Goal: Task Accomplishment & Management: Manage account settings

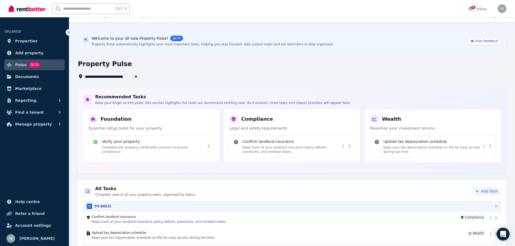
scroll to position [24, 0]
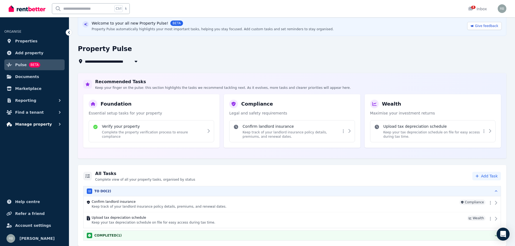
click at [33, 123] on span "Manage property" at bounding box center [33, 124] width 37 height 6
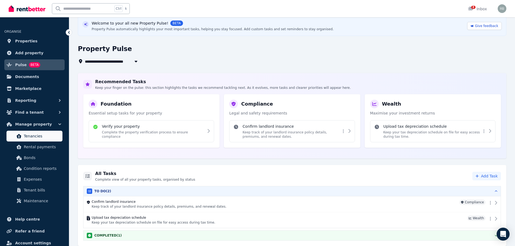
click at [36, 136] on span "Tenancies" at bounding box center [42, 136] width 36 height 6
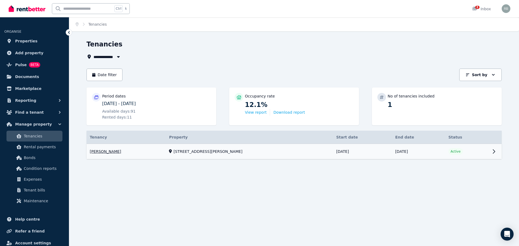
click at [221, 151] on link "View property details" at bounding box center [294, 151] width 415 height 15
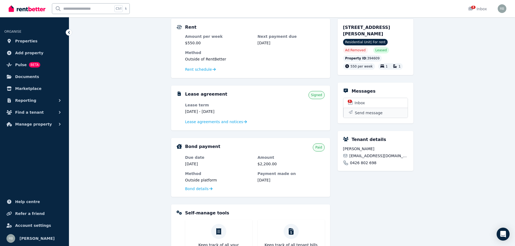
scroll to position [54, 0]
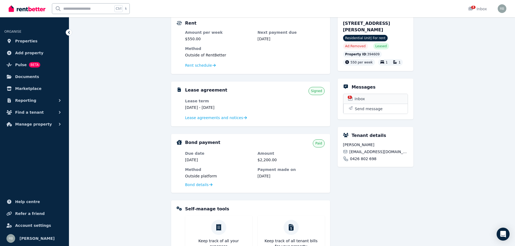
click at [359, 97] on span "Inbox" at bounding box center [360, 98] width 10 height 5
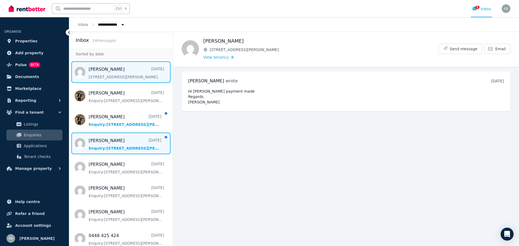
click at [125, 145] on span "Message list" at bounding box center [121, 144] width 104 height 22
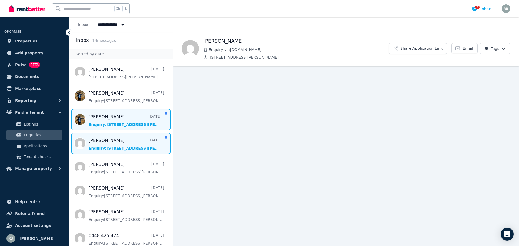
click at [123, 122] on span "Message list" at bounding box center [121, 120] width 104 height 22
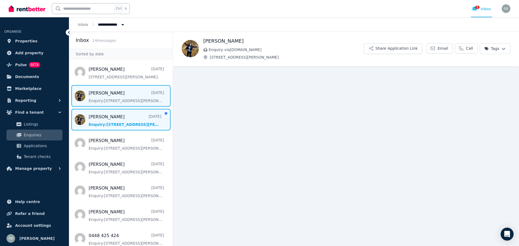
click at [120, 96] on span "Message list" at bounding box center [121, 96] width 104 height 22
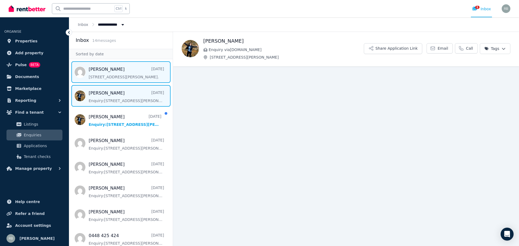
click at [117, 74] on span "Message list" at bounding box center [121, 72] width 104 height 22
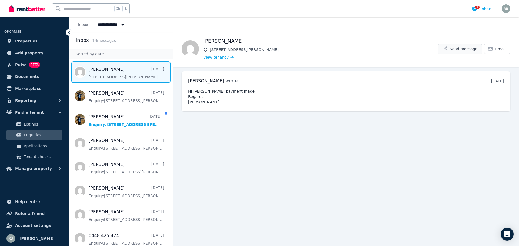
click at [459, 49] on span "Send message" at bounding box center [464, 48] width 28 height 5
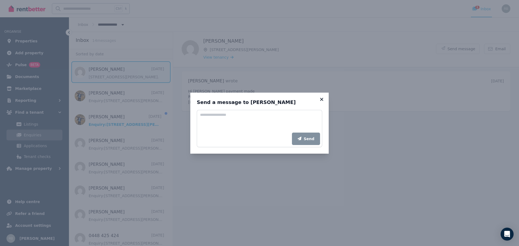
click at [321, 99] on icon at bounding box center [321, 99] width 3 height 3
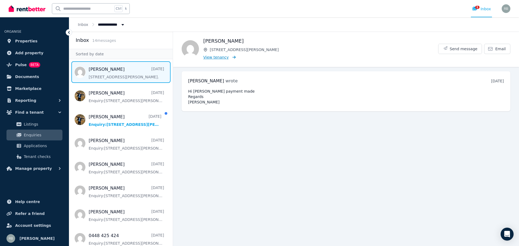
click at [212, 57] on span "View tenancy" at bounding box center [215, 57] width 25 height 5
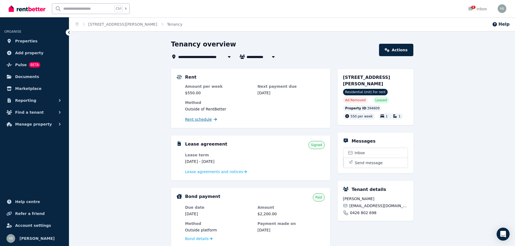
click at [195, 121] on span "Rent schedule" at bounding box center [198, 119] width 27 height 5
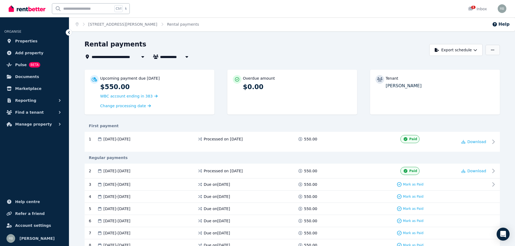
click at [493, 51] on icon "button" at bounding box center [492, 50] width 3 height 4
click at [125, 55] on span "[STREET_ADDRESS][PERSON_NAME]" at bounding box center [130, 57] width 77 height 6
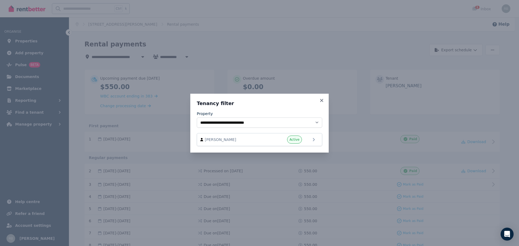
click at [302, 71] on div "**********" at bounding box center [259, 123] width 519 height 246
click at [320, 99] on icon at bounding box center [321, 100] width 3 height 3
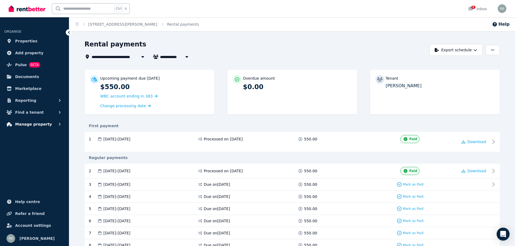
click at [32, 125] on span "Manage property" at bounding box center [33, 124] width 37 height 6
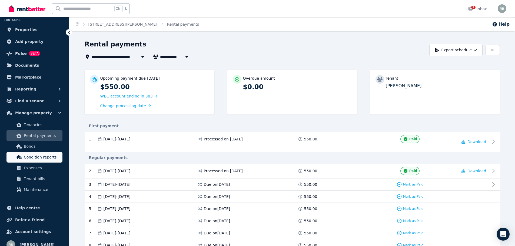
scroll to position [18, 0]
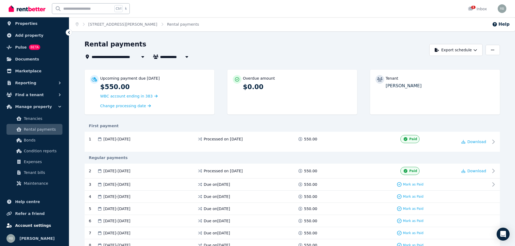
click at [42, 225] on span "Account settings" at bounding box center [33, 225] width 36 height 6
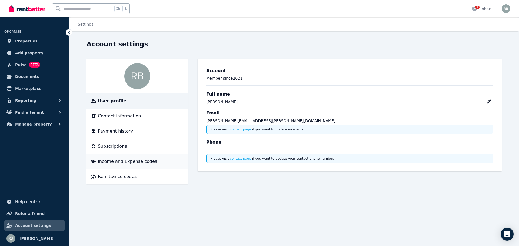
click at [138, 163] on span "Income and Expense codes" at bounding box center [127, 161] width 59 height 6
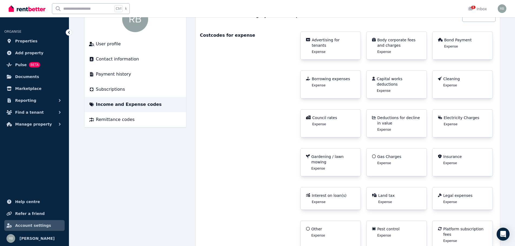
scroll to position [108, 0]
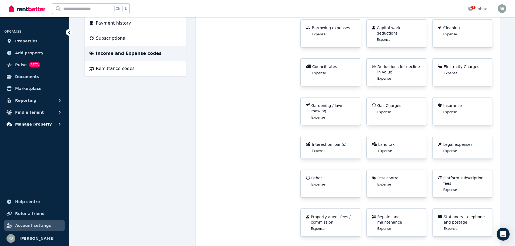
click at [30, 124] on span "Manage property" at bounding box center [33, 124] width 37 height 6
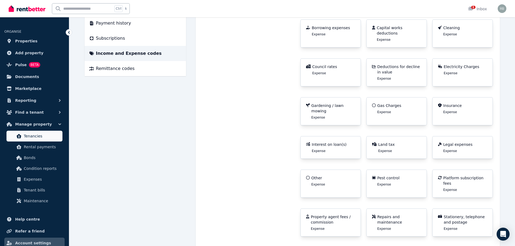
click at [35, 138] on span "Tenancies" at bounding box center [42, 136] width 36 height 6
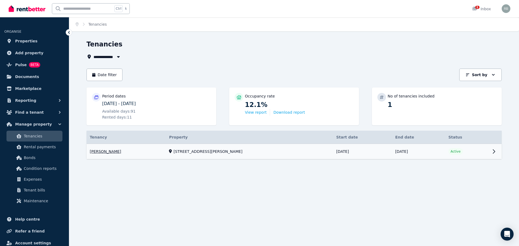
click at [116, 151] on link "View property details" at bounding box center [294, 151] width 415 height 15
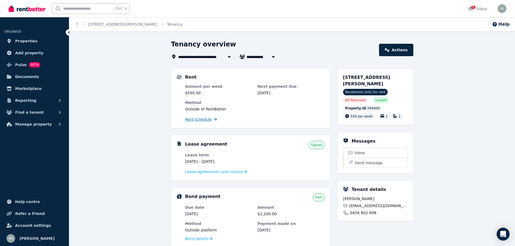
click at [199, 119] on span "Rent schedule" at bounding box center [198, 119] width 27 height 5
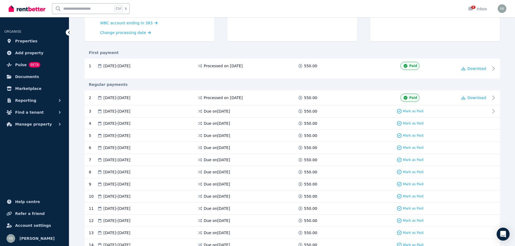
scroll to position [81, 0]
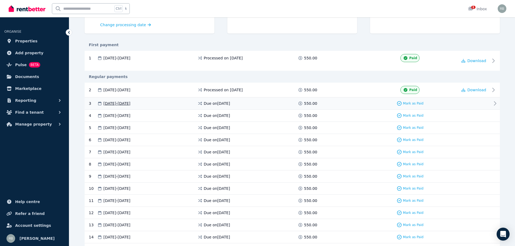
click at [493, 102] on icon at bounding box center [495, 103] width 6 height 6
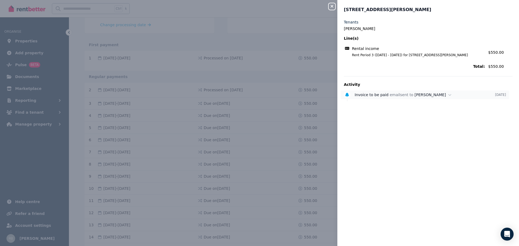
click at [387, 95] on div "Invoice to be paid email sent to [PERSON_NAME]" at bounding box center [425, 94] width 140 height 5
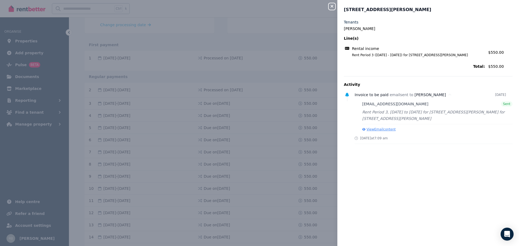
click at [385, 130] on button "View Email content" at bounding box center [379, 129] width 34 height 4
click at [278, 96] on div "Close panel [STREET_ADDRESS][PERSON_NAME] Tenants [PERSON_NAME] Line(s) Rental …" at bounding box center [259, 123] width 519 height 246
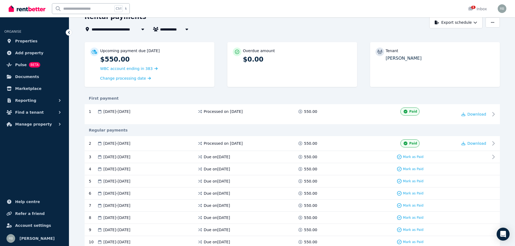
scroll to position [27, 0]
click at [126, 79] on span "Change processing date" at bounding box center [123, 78] width 46 height 5
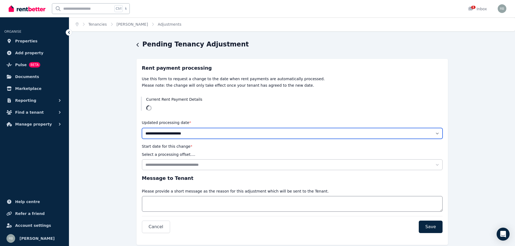
click at [197, 130] on select "**********" at bounding box center [292, 133] width 301 height 11
click at [195, 132] on select "**********" at bounding box center [292, 133] width 301 height 11
click at [194, 134] on select "**********" at bounding box center [292, 133] width 301 height 11
click at [197, 131] on select "**********" at bounding box center [292, 133] width 301 height 11
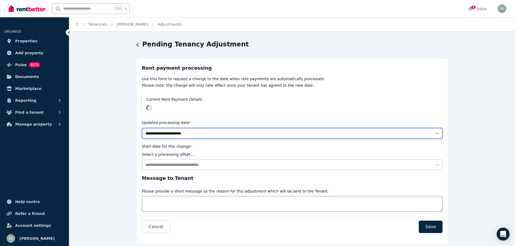
scroll to position [14, 0]
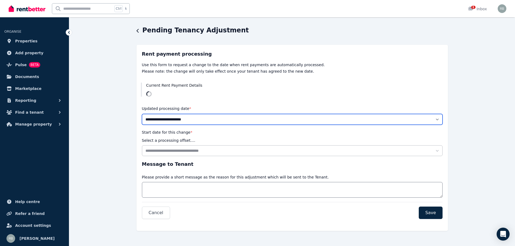
click at [154, 122] on select "**********" at bounding box center [292, 119] width 301 height 11
